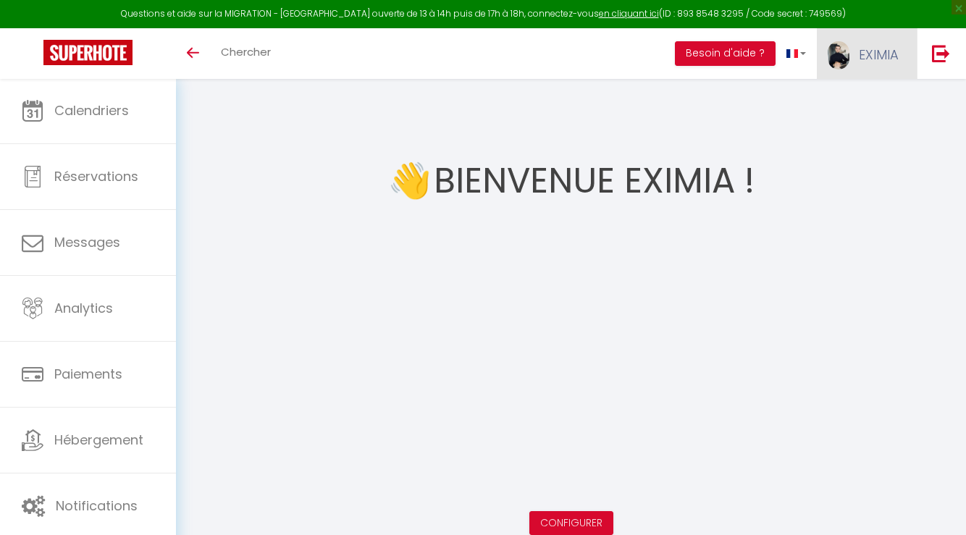
click at [878, 51] on span "EXIMIA" at bounding box center [879, 55] width 40 height 18
click at [876, 103] on link "Paramètres" at bounding box center [858, 100] width 107 height 25
select select "fr"
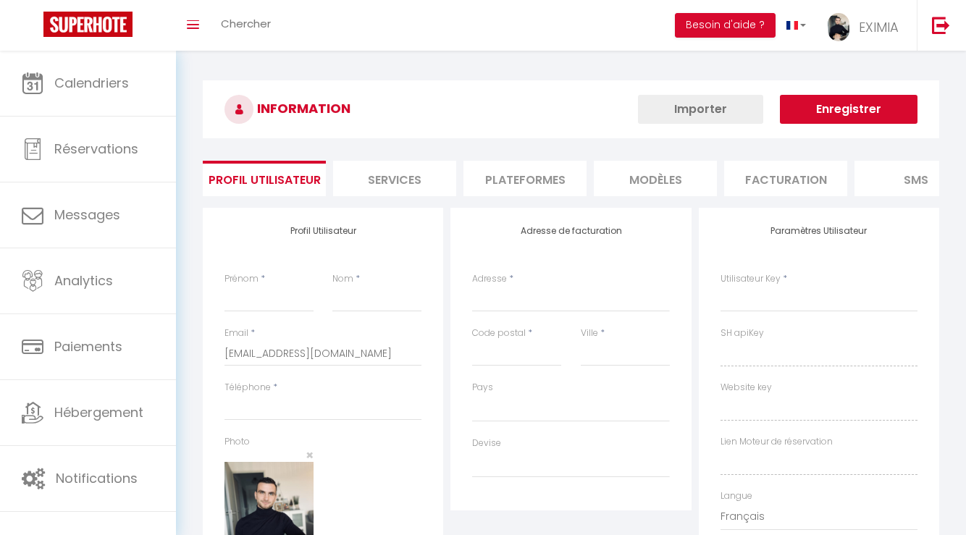
type input "EXIMIA"
type input "IMMO"
type input "0617813350"
type input "[STREET_ADDRESS][PERSON_NAME]"
type input "34830"
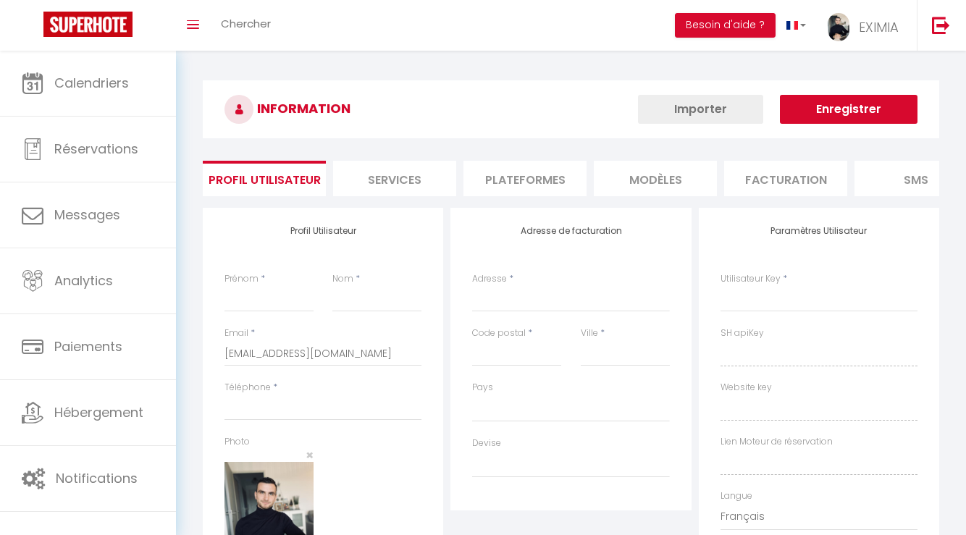
type input "jacou"
type input "Y2sXGC2o6UsFFrHQJZuxXc4pg"
type input "1gRSi9lRqCpSv6xmBp5zU0Owq"
type input "[URL][DOMAIN_NAME]"
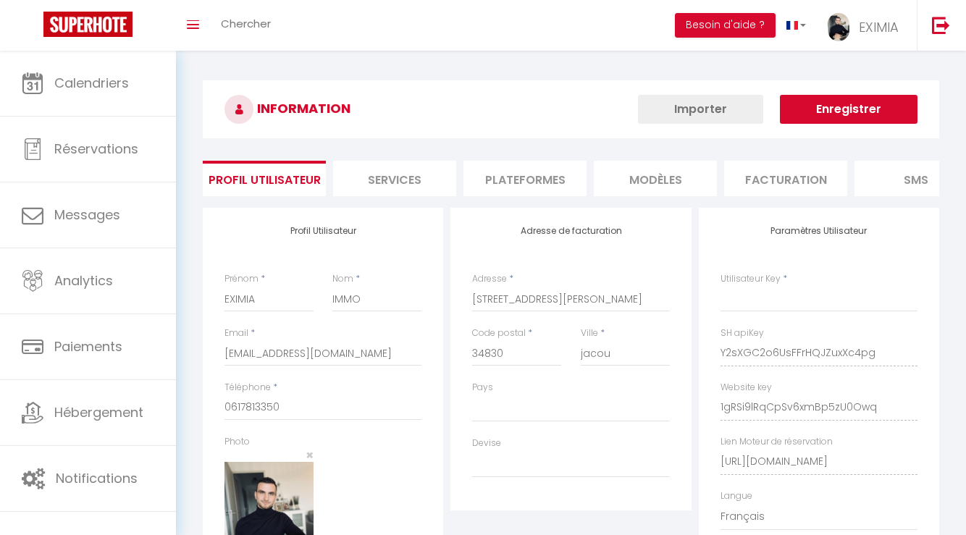
select select "28"
select select "fr"
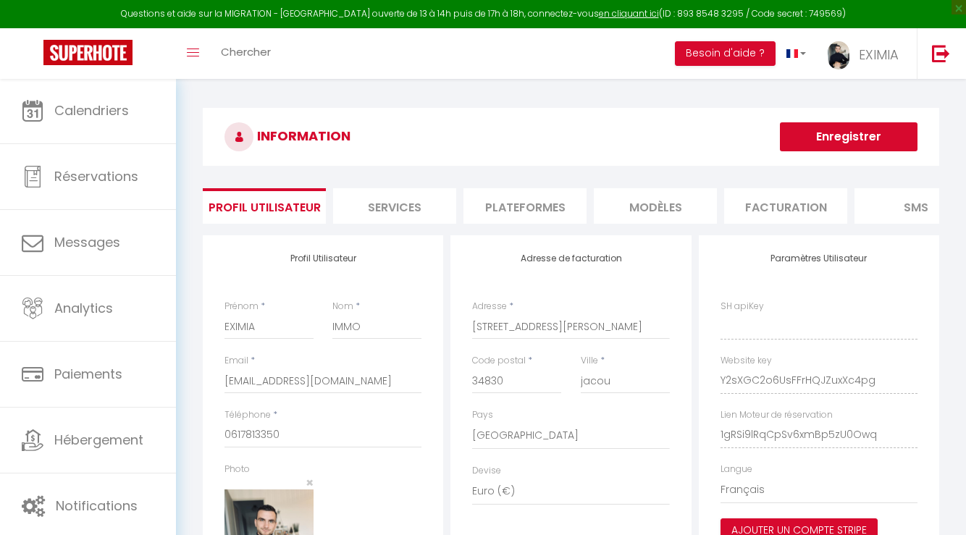
type input "Y2sXGC2o6UsFFrHQJZuxXc4pg"
type input "1gRSi9lRqCpSv6xmBp5zU0Owq"
type input "[URL][DOMAIN_NAME]"
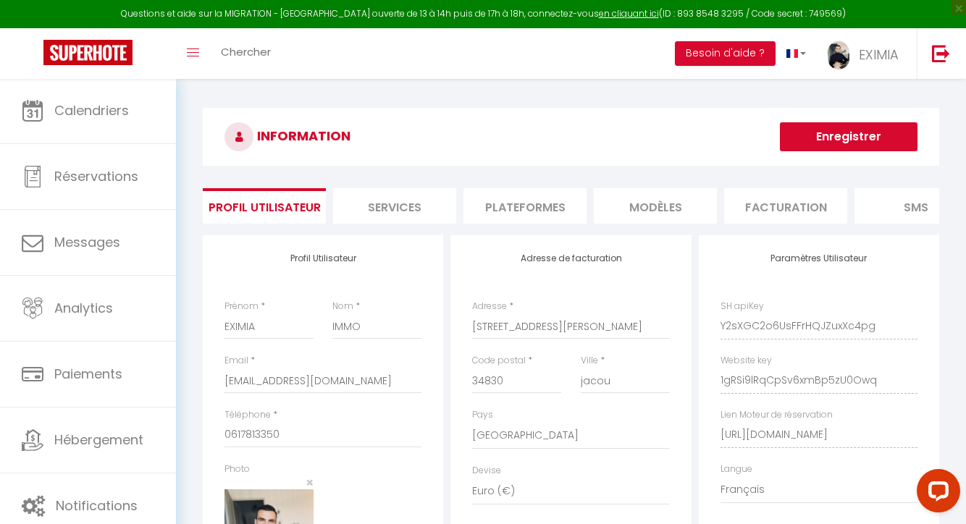
click at [565, 203] on li "Plateformes" at bounding box center [524, 205] width 123 height 35
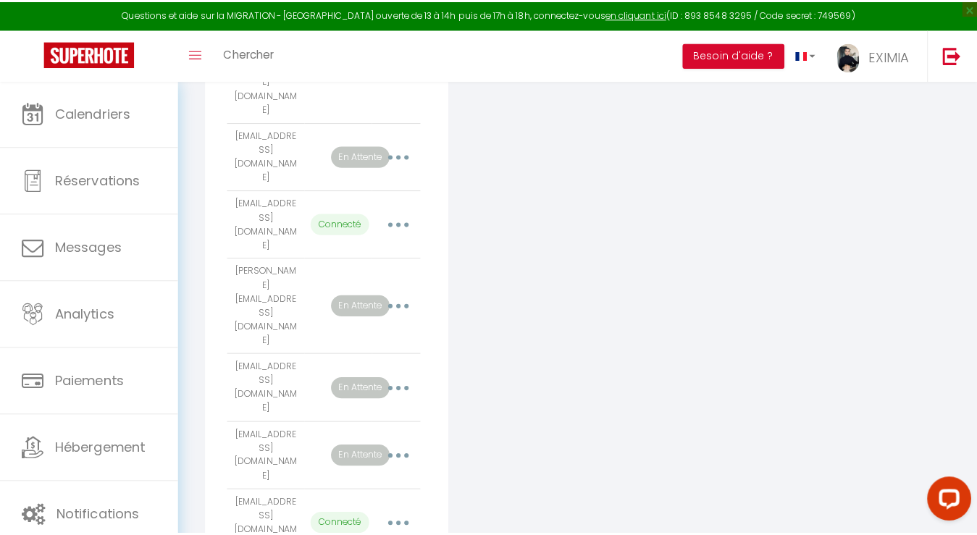
scroll to position [455, 0]
